Goal: Task Accomplishment & Management: Use online tool/utility

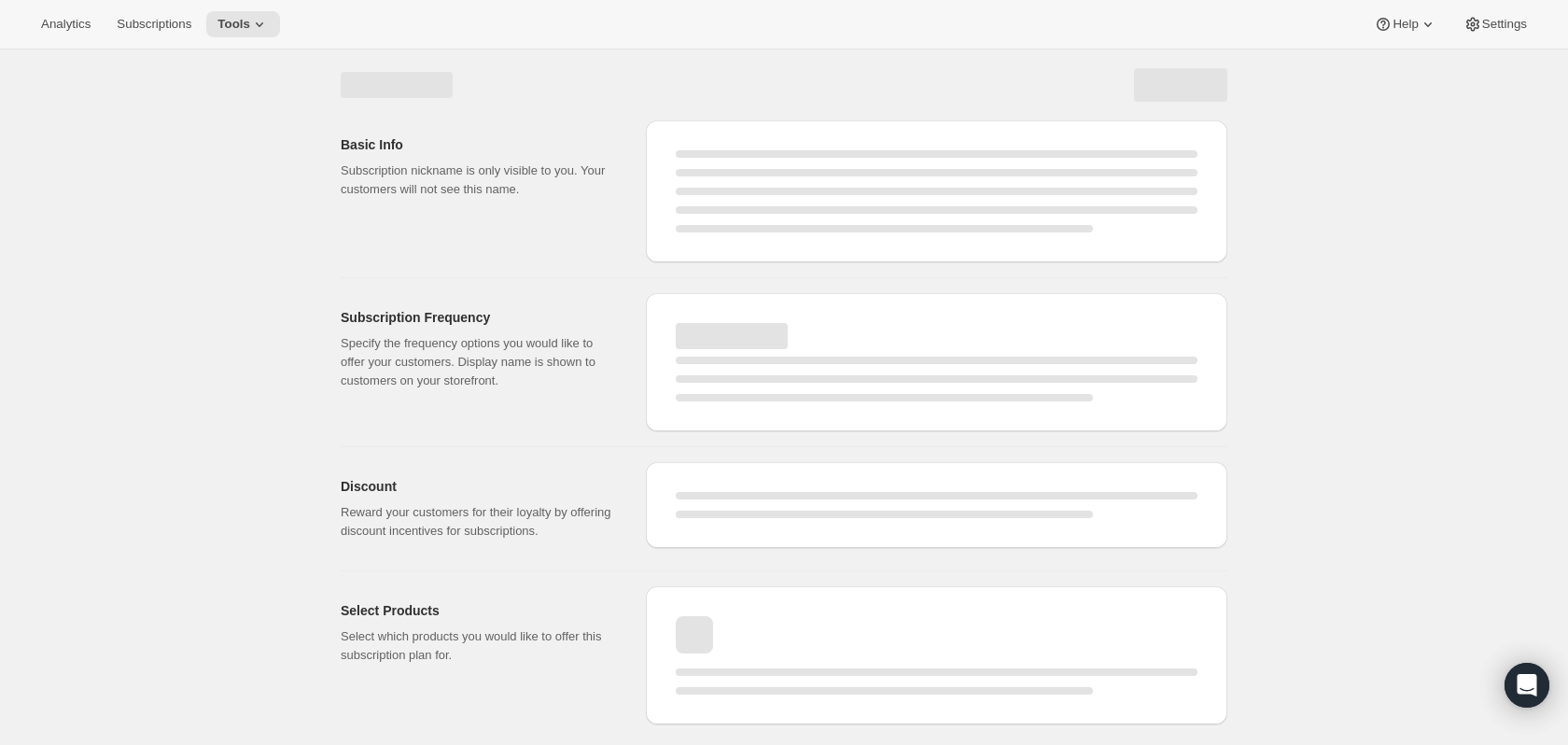
select select "WEEK"
select select "MONTH"
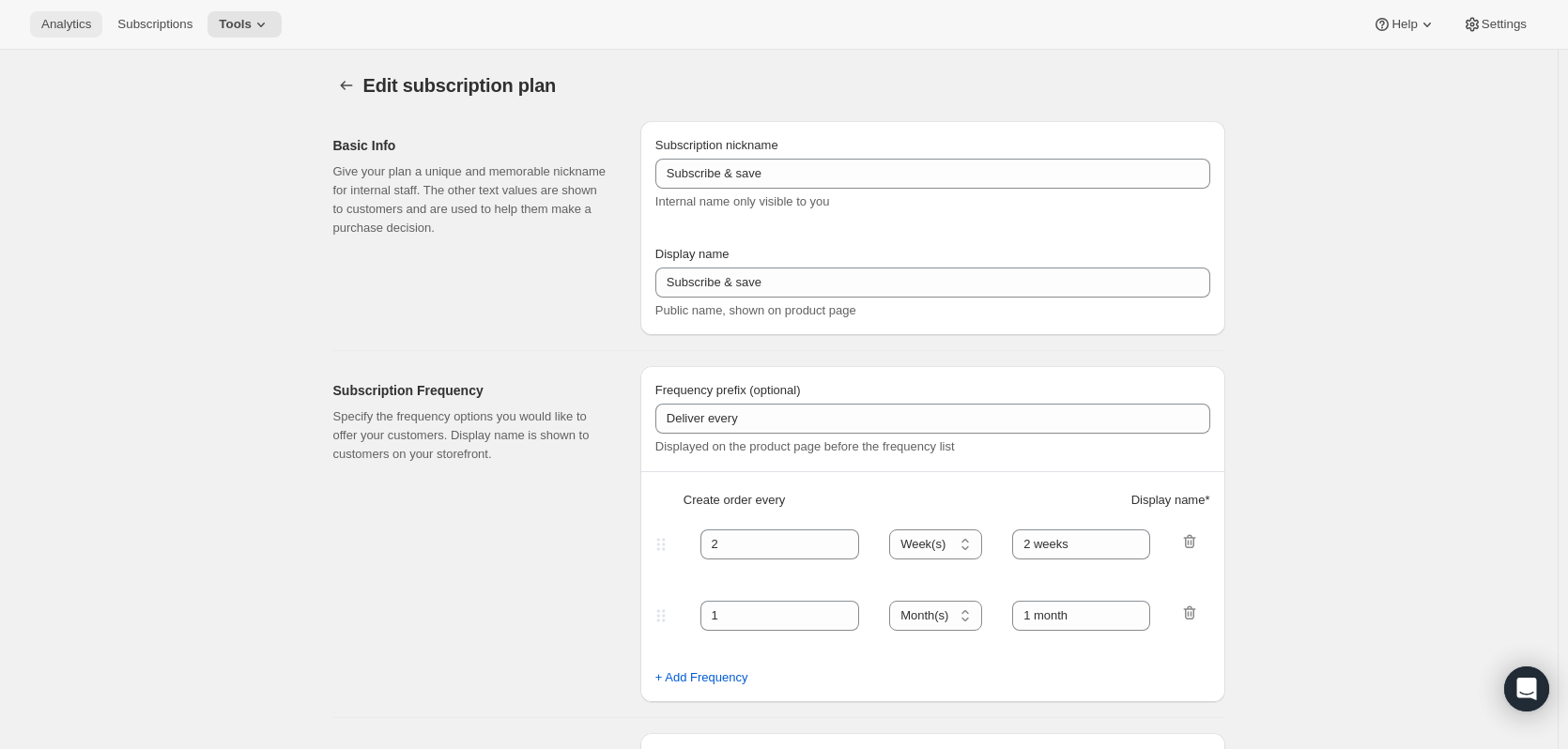
type input "Pressed Foundation"
type input "Renew Your Rituals"
type input "4"
select select "MONTH"
type input "Every 4 months"
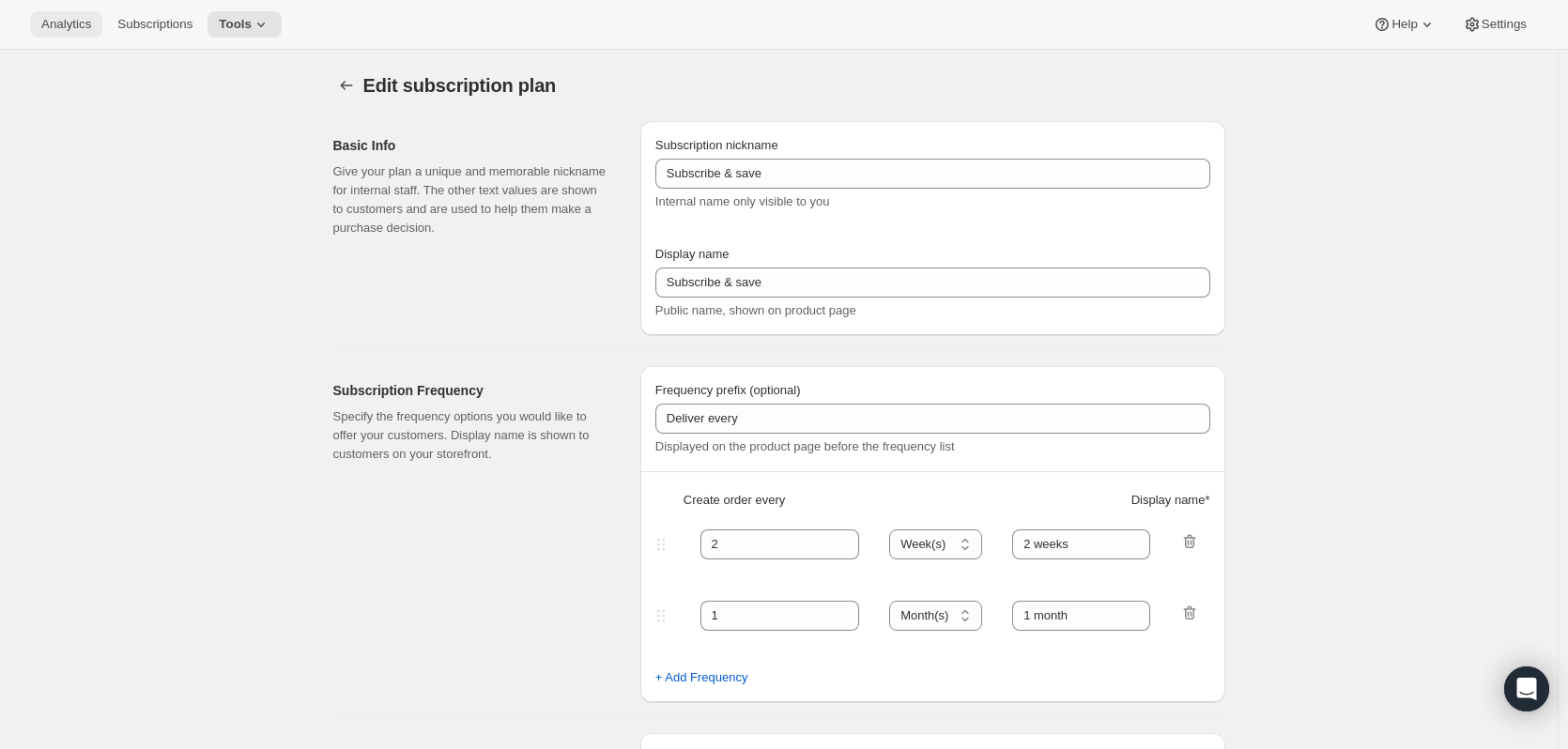
type input "6"
type input "Every 6 months"
type input "10"
